Goal: Transaction & Acquisition: Purchase product/service

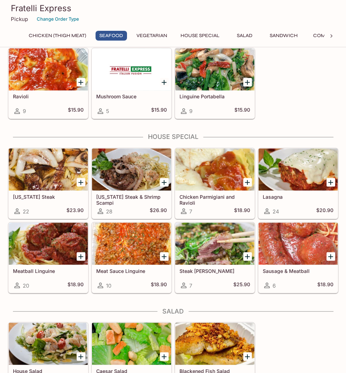
scroll to position [700, 0]
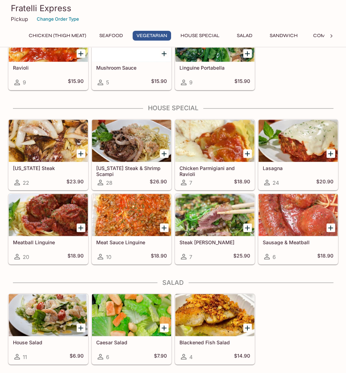
click at [42, 169] on div "[US_STATE] Steak 22 $23.90" at bounding box center [48, 176] width 79 height 28
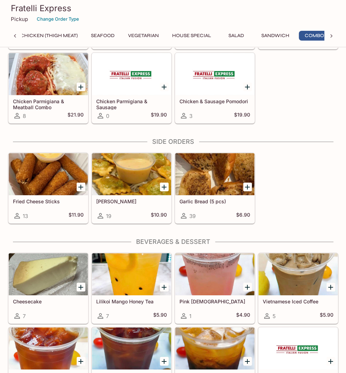
scroll to position [0, 15]
click at [299, 173] on div "Fried Cheese Sticks 13 $11.90 Fried Ravioli 19 $10.90 Garlic Bread (5 pcs) 39 $…" at bounding box center [171, 187] width 333 height 74
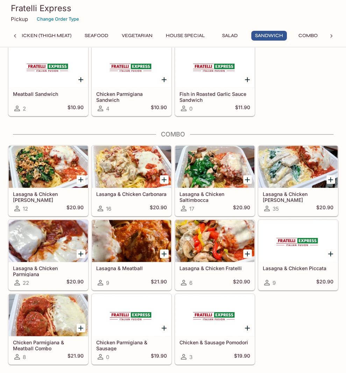
scroll to position [1045, 0]
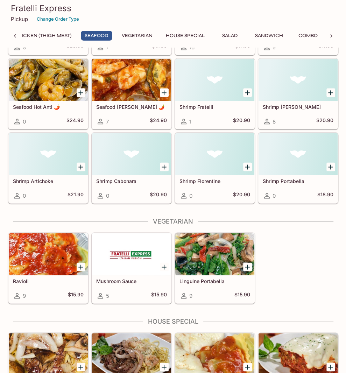
scroll to position [485, 0]
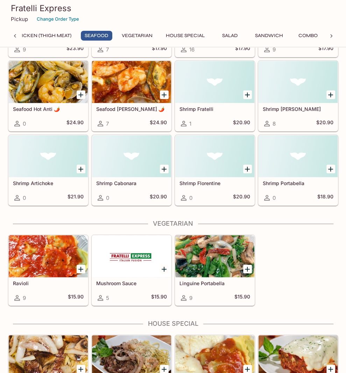
click at [311, 270] on div "Ravioli 9 $15.90 Mushroom Sauce 5 $15.90 Linguine Portabella 9 $15.90" at bounding box center [171, 269] width 333 height 74
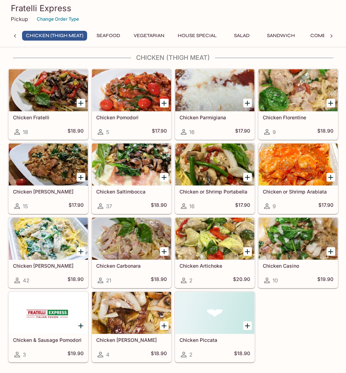
scroll to position [0, 0]
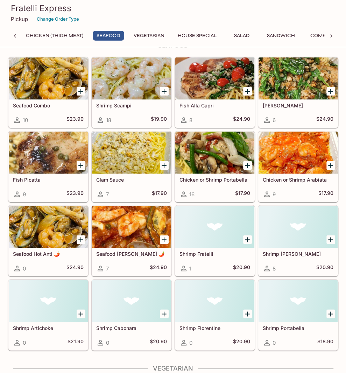
scroll to position [315, 0]
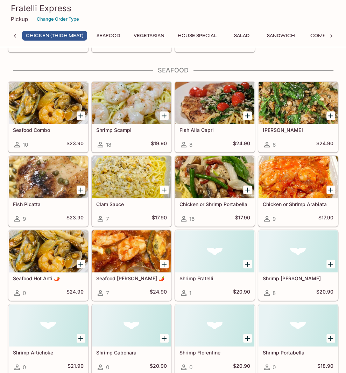
click at [242, 13] on h3 "Fratelli Express" at bounding box center [173, 8] width 325 height 11
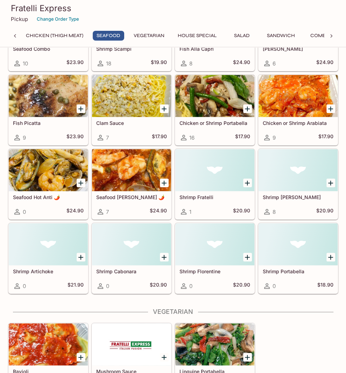
scroll to position [291, 0]
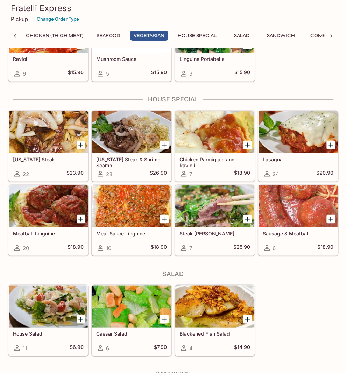
scroll to position [712, 0]
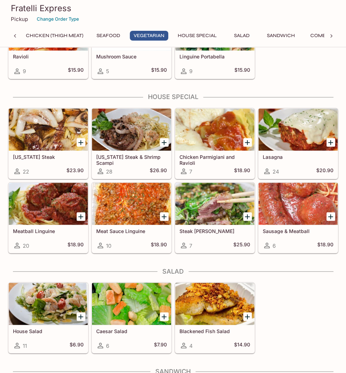
click at [35, 157] on div "[US_STATE] Steak 22 $23.90" at bounding box center [48, 165] width 79 height 28
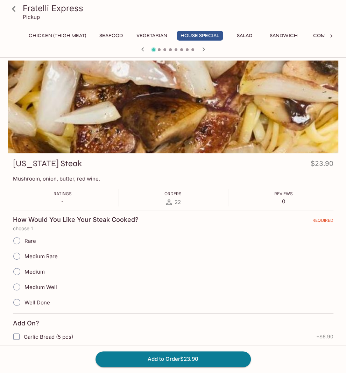
click at [133, 262] on div "Medium Rare" at bounding box center [173, 256] width 321 height 15
click at [251, 118] on div at bounding box center [173, 107] width 331 height 93
click at [147, 179] on p "Mushroom, onion, butter, red wine." at bounding box center [173, 178] width 321 height 7
